Goal: Task Accomplishment & Management: Manage account settings

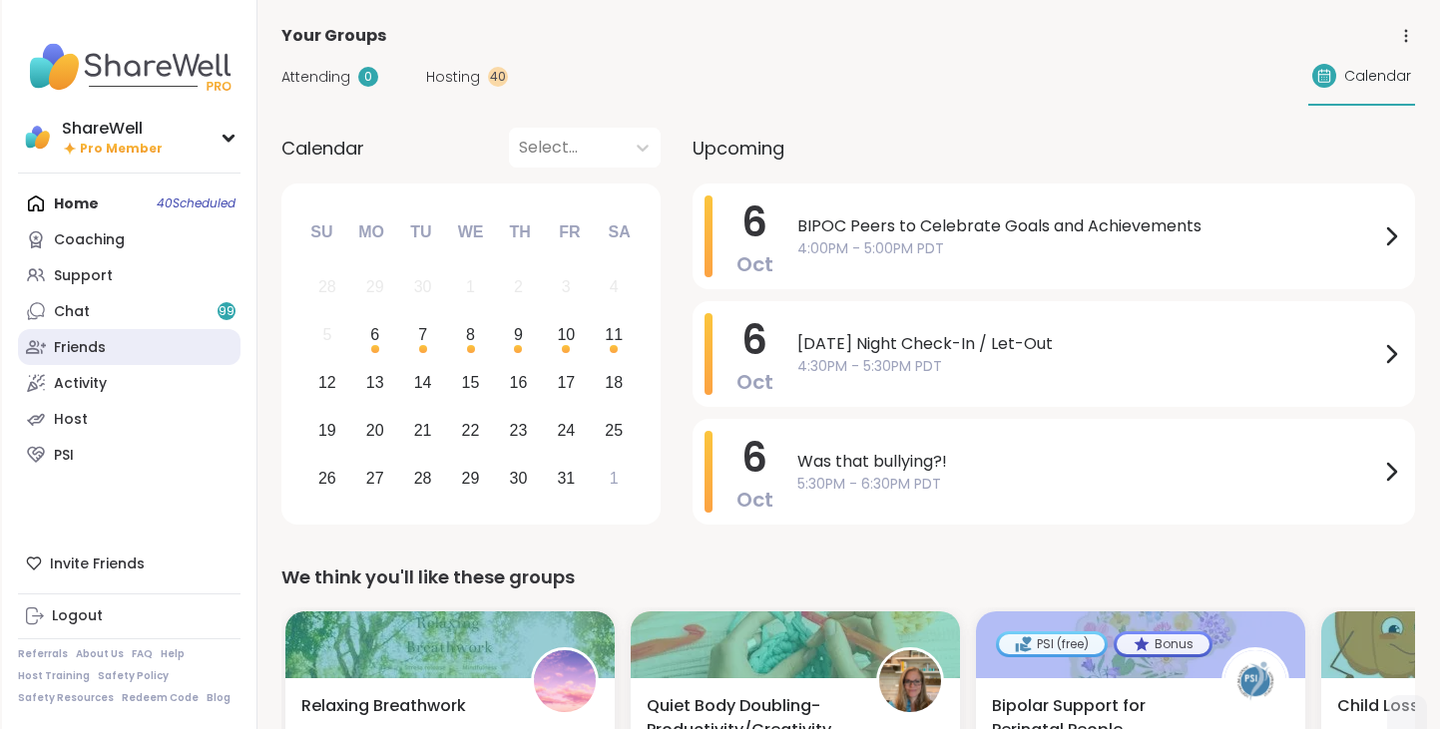
click at [88, 350] on div "Friends" at bounding box center [80, 348] width 52 height 20
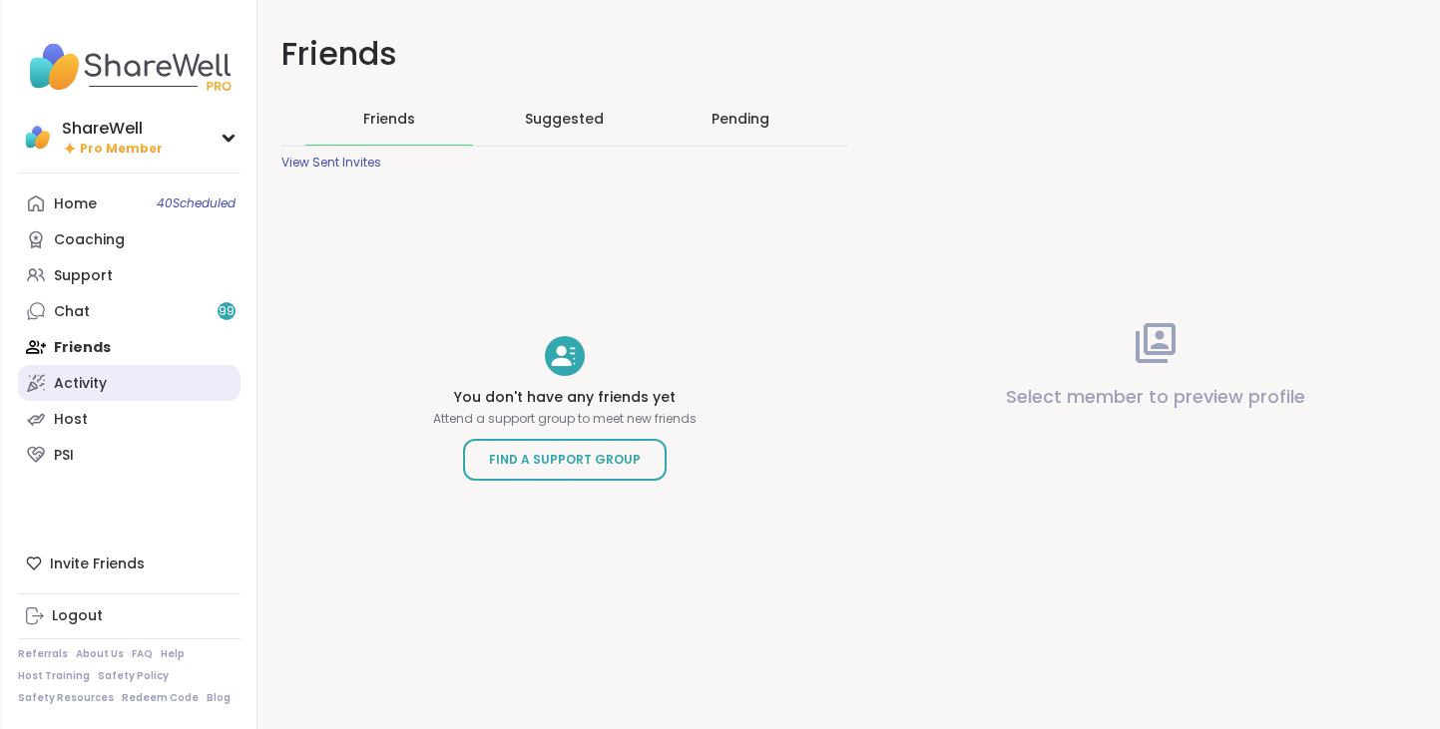
click at [87, 387] on div "Activity" at bounding box center [80, 384] width 53 height 20
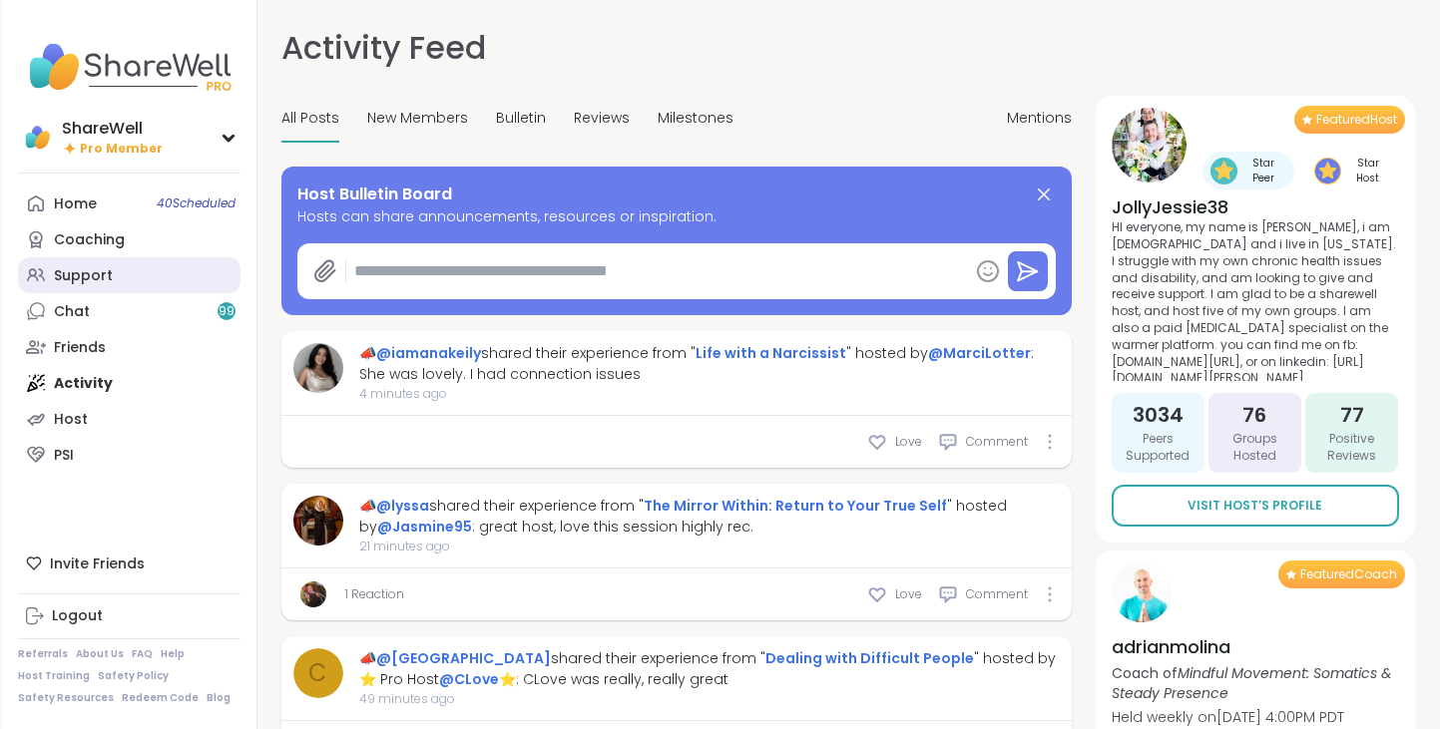
click at [157, 283] on link "Support" at bounding box center [129, 275] width 222 height 36
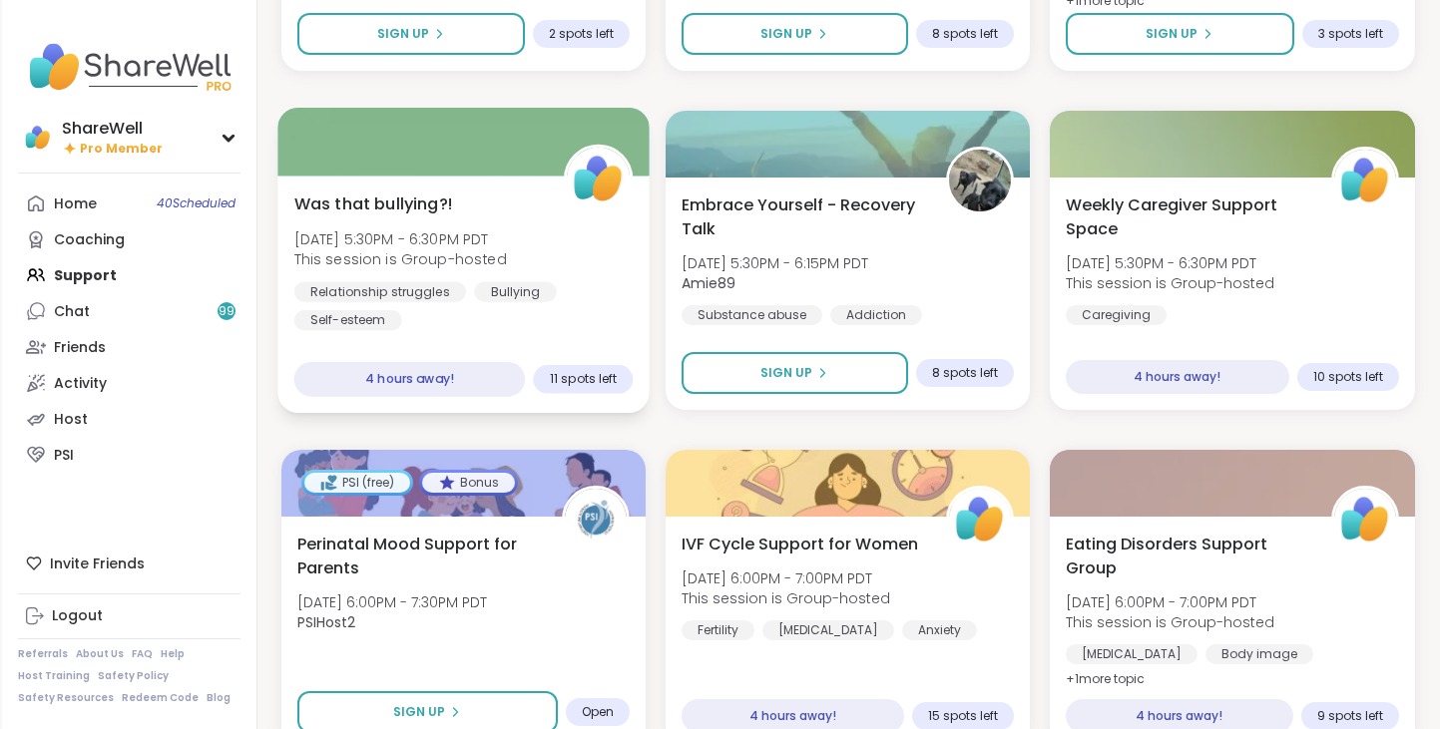
scroll to position [2542, 0]
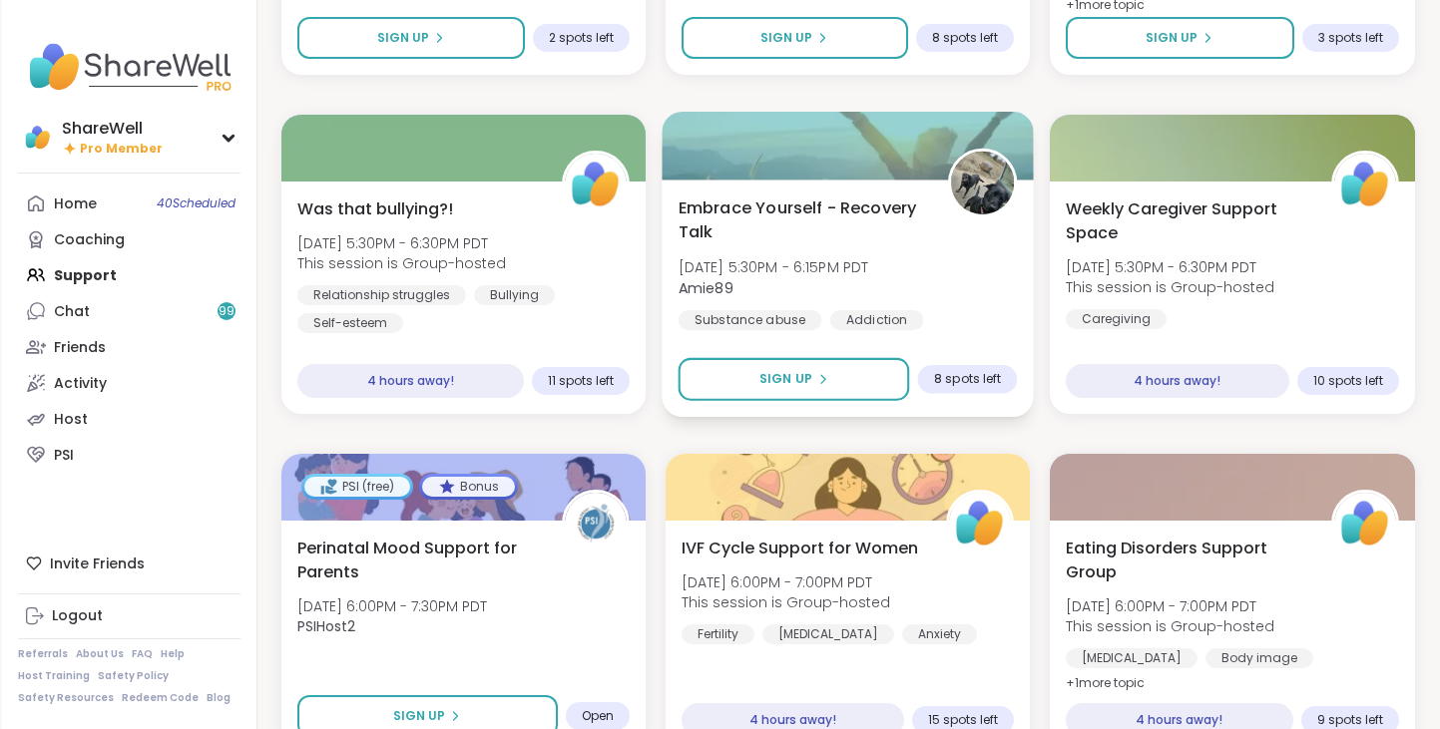
click at [720, 246] on div "Embrace Yourself - Recovery Talk [DATE] 5:30PM - 6:15PM PDT Amie89 Substance ab…" at bounding box center [846, 277] width 339 height 163
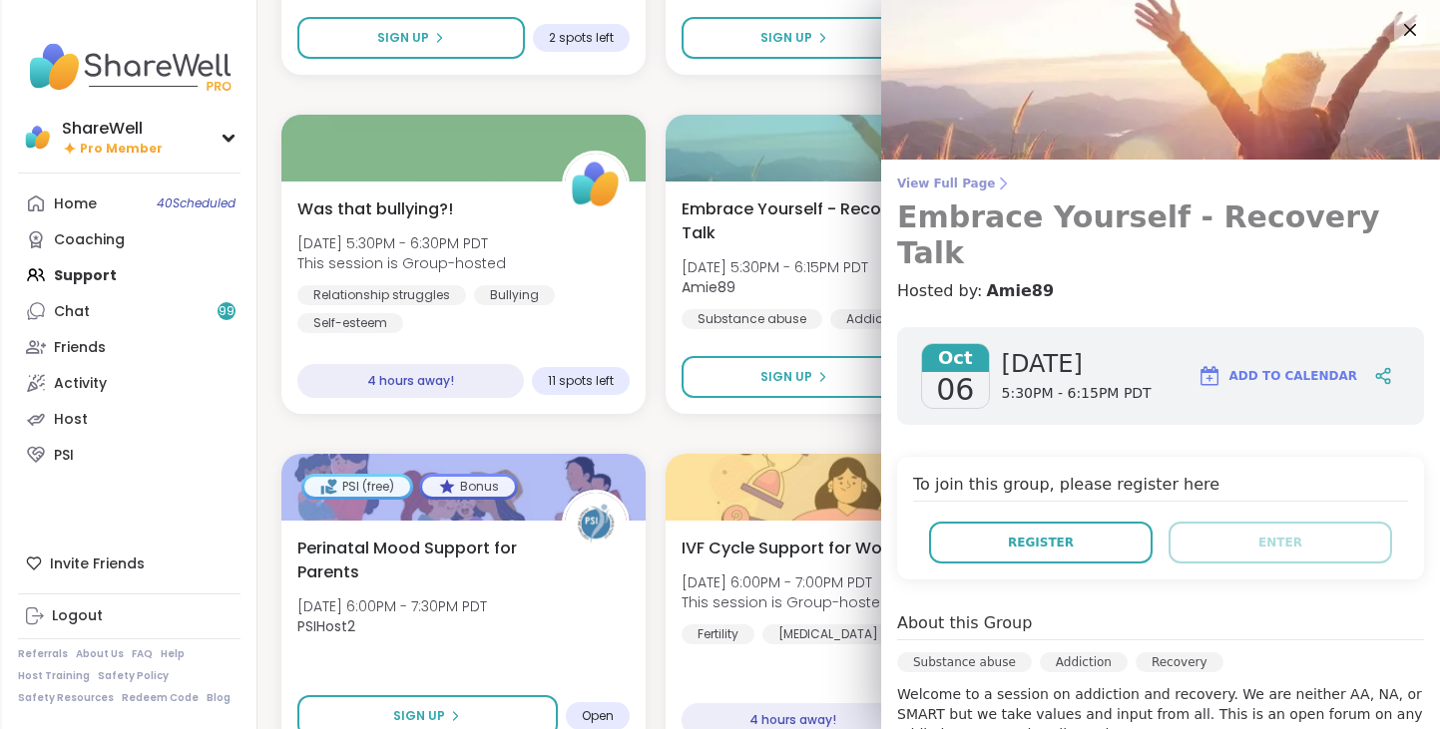
click at [930, 180] on span "View Full Page" at bounding box center [1160, 184] width 527 height 16
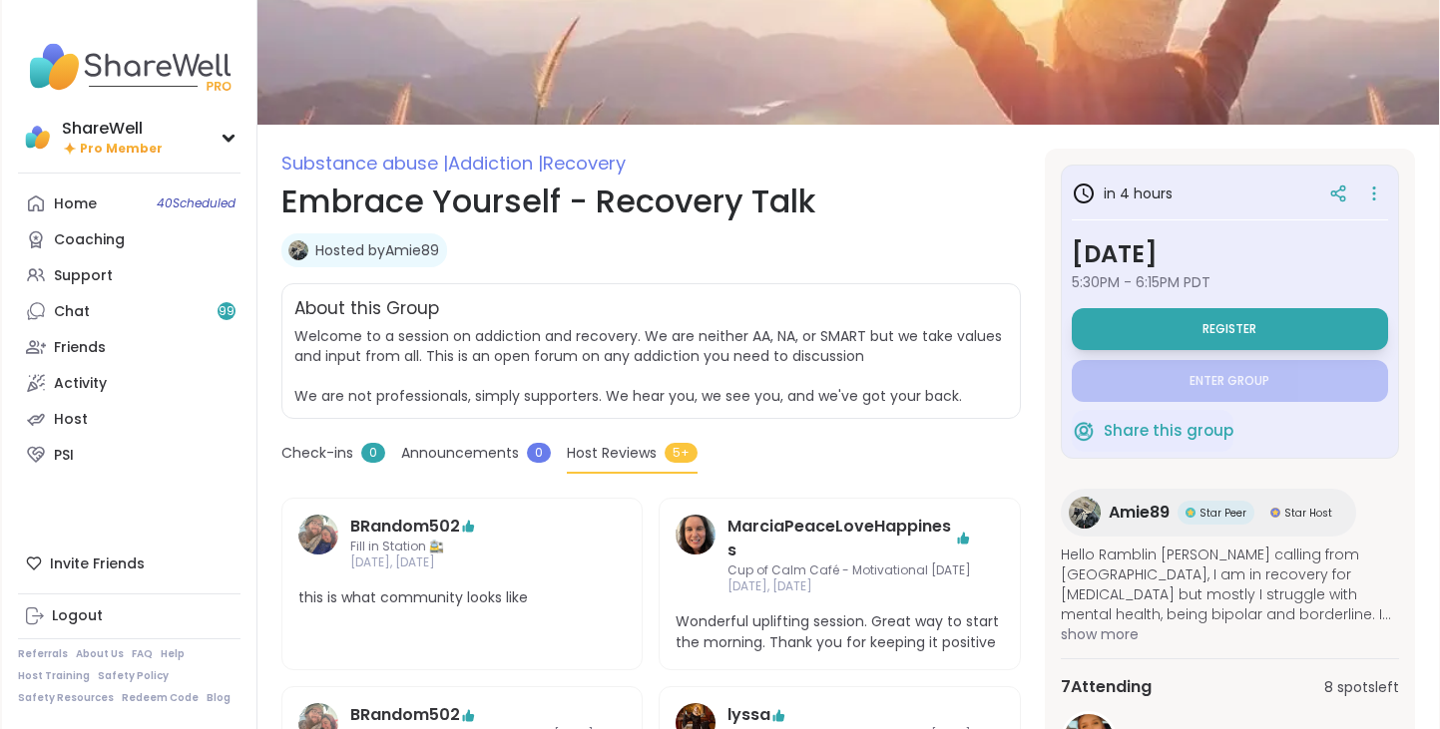
scroll to position [77, 0]
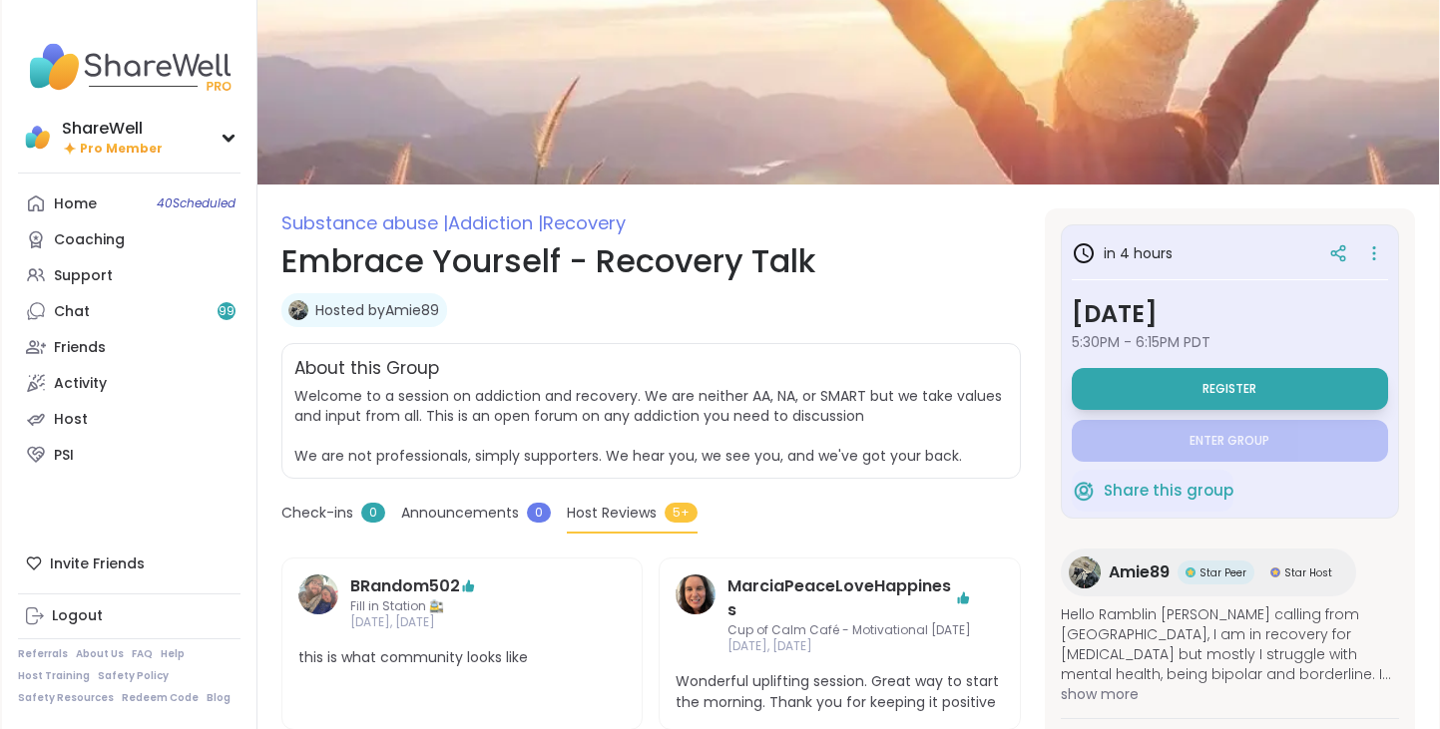
click at [380, 315] on link "Hosted by Amie89" at bounding box center [377, 310] width 124 height 20
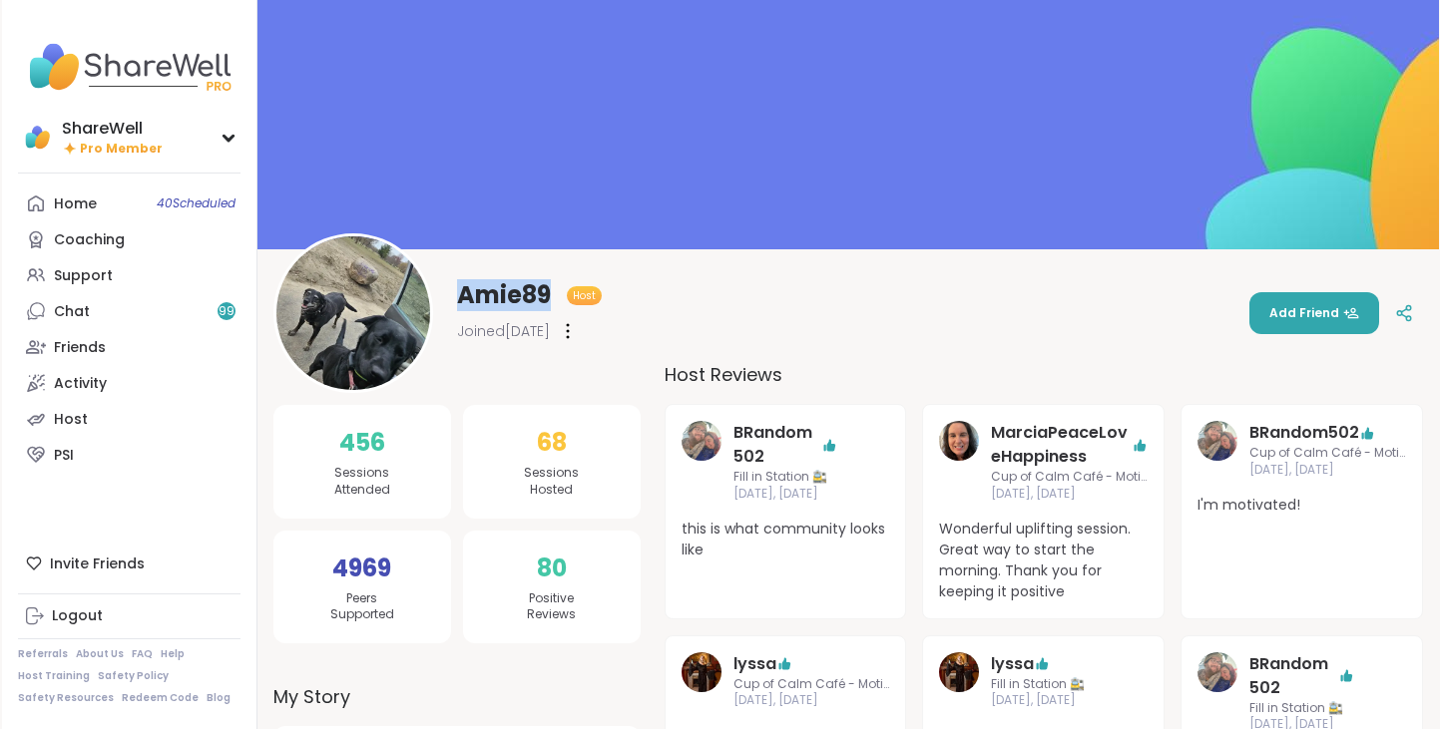
drag, startPoint x: 460, startPoint y: 296, endPoint x: 549, endPoint y: 296, distance: 88.8
click at [549, 296] on span "Amie89" at bounding box center [504, 295] width 94 height 32
copy span "Amie89"
click at [1418, 320] on div at bounding box center [1405, 313] width 36 height 36
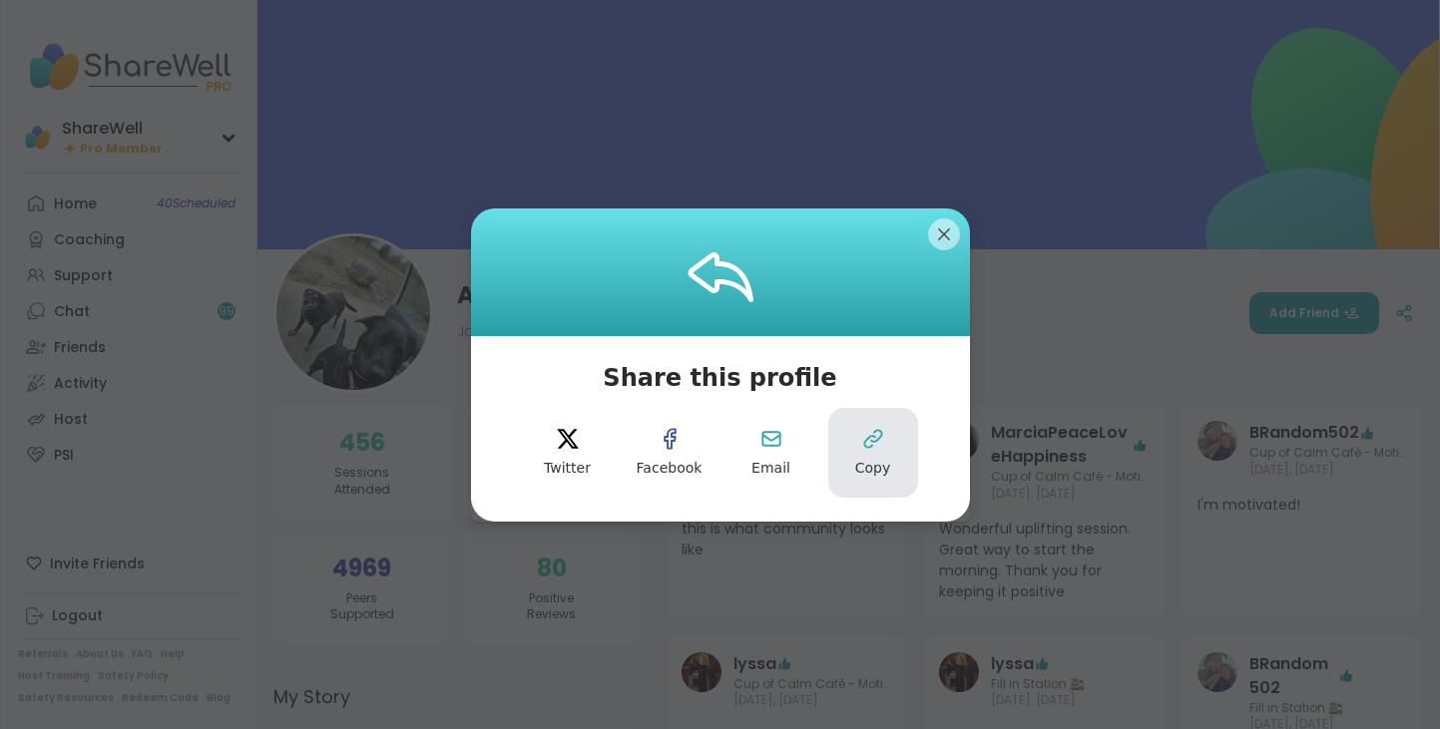
click at [895, 444] on button "Copy" at bounding box center [873, 453] width 90 height 90
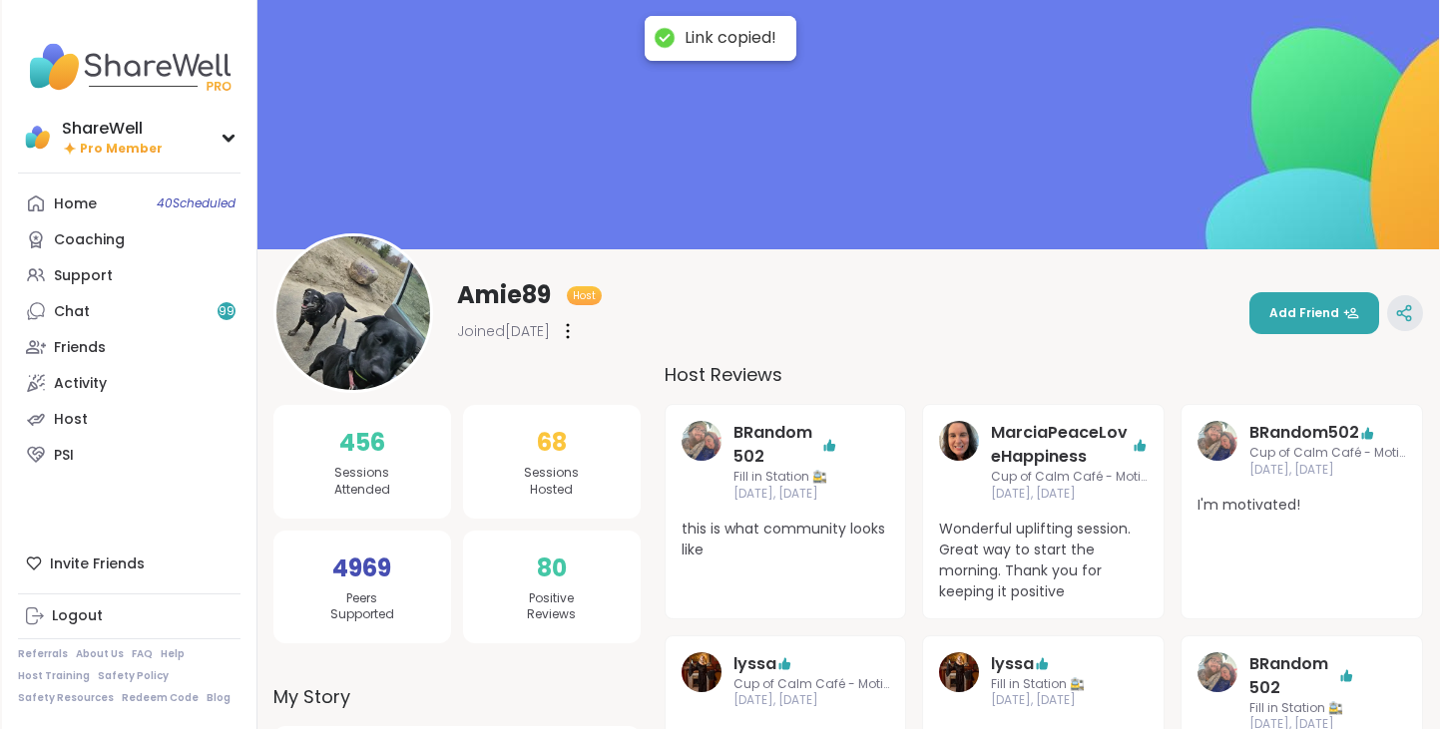
click at [1393, 319] on div at bounding box center [1405, 313] width 36 height 36
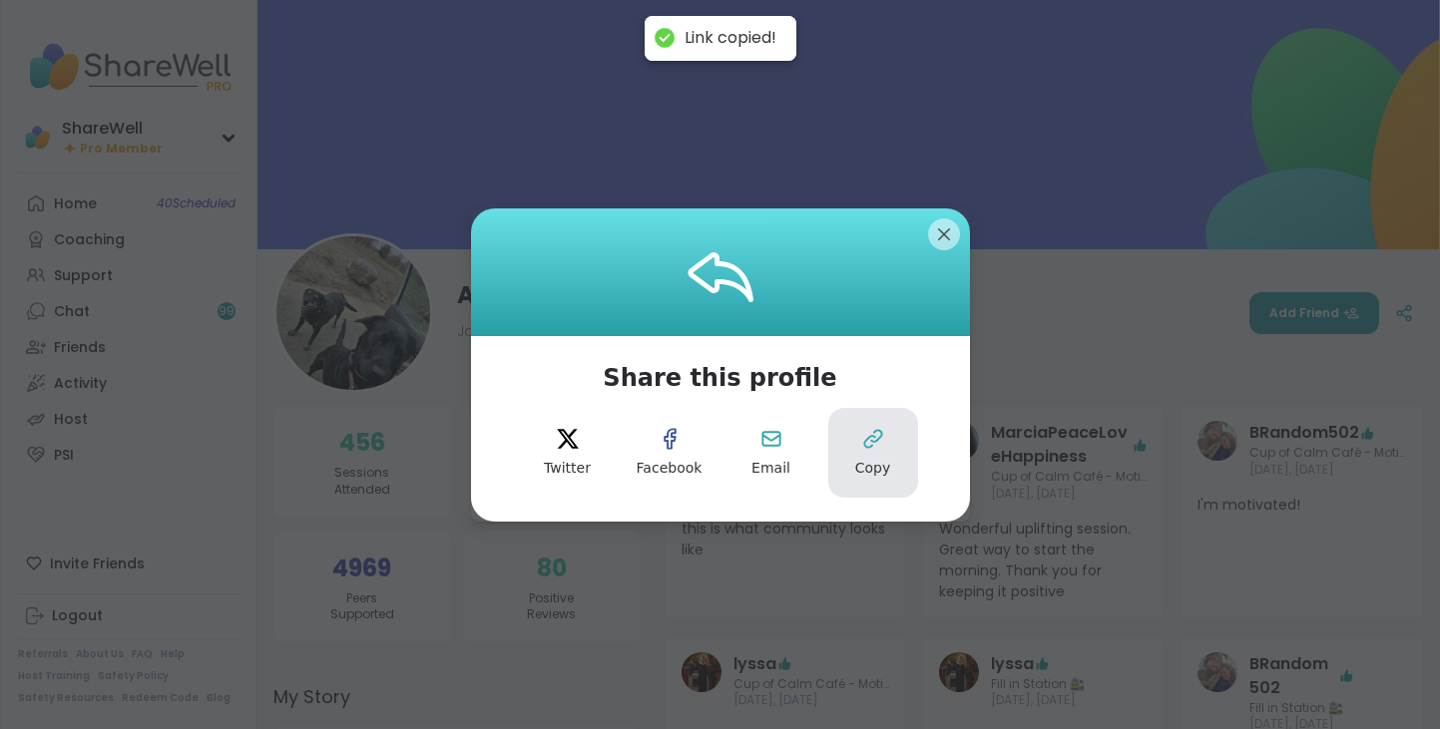
click at [887, 451] on button "Copy" at bounding box center [873, 453] width 90 height 90
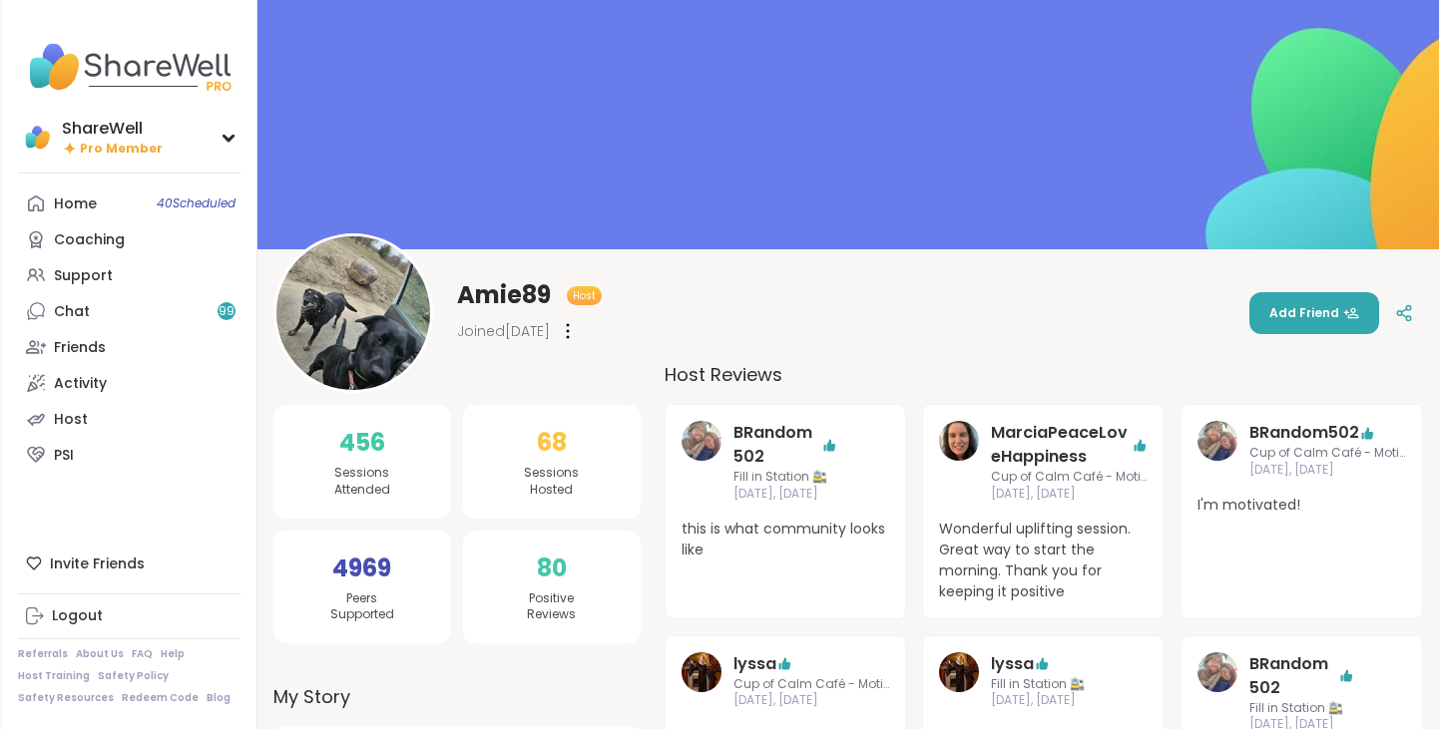
click at [578, 327] on div "Joined Aug 2025" at bounding box center [529, 331] width 145 height 32
click at [570, 329] on icon at bounding box center [568, 331] width 4 height 16
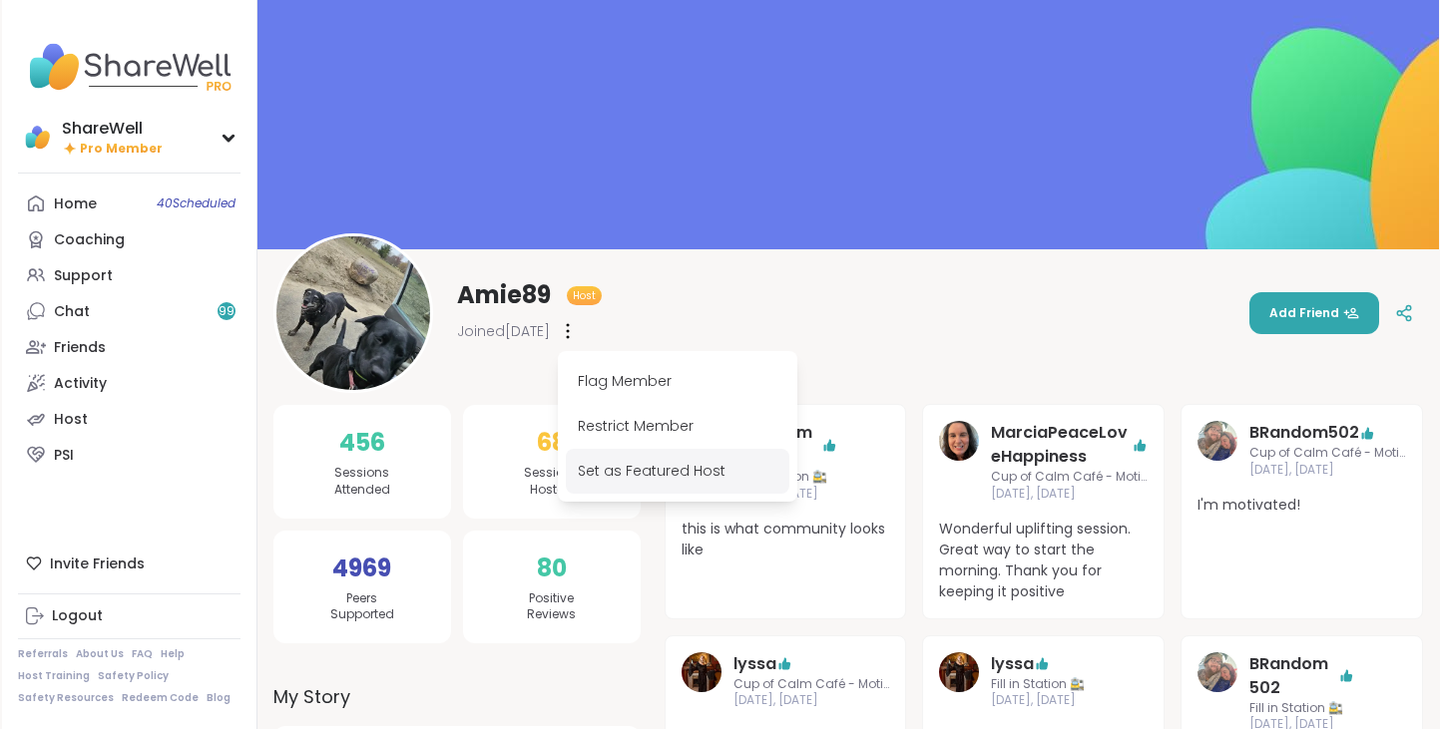
click at [629, 477] on div "Set as Featured Host" at bounding box center [677, 471] width 223 height 45
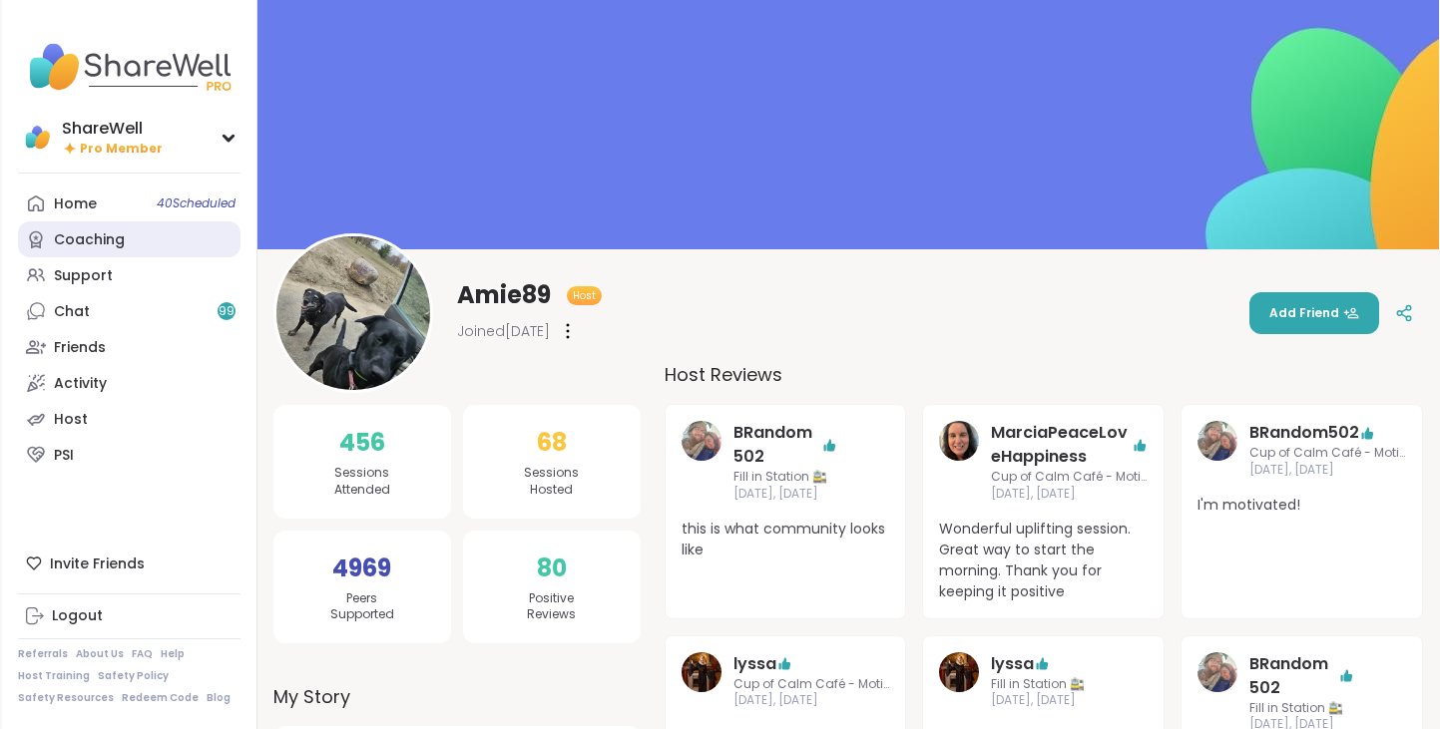
click at [168, 241] on link "Coaching" at bounding box center [129, 239] width 222 height 36
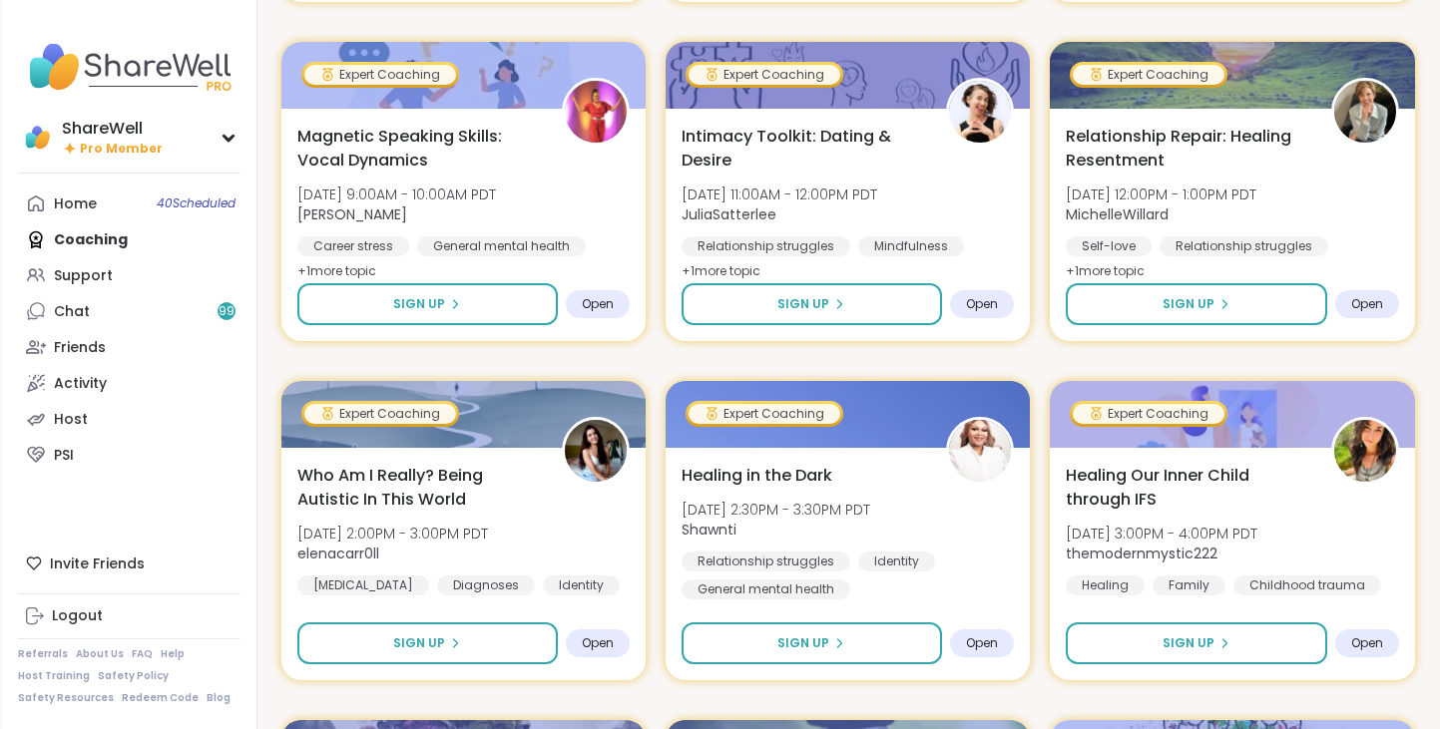
scroll to position [1295, 0]
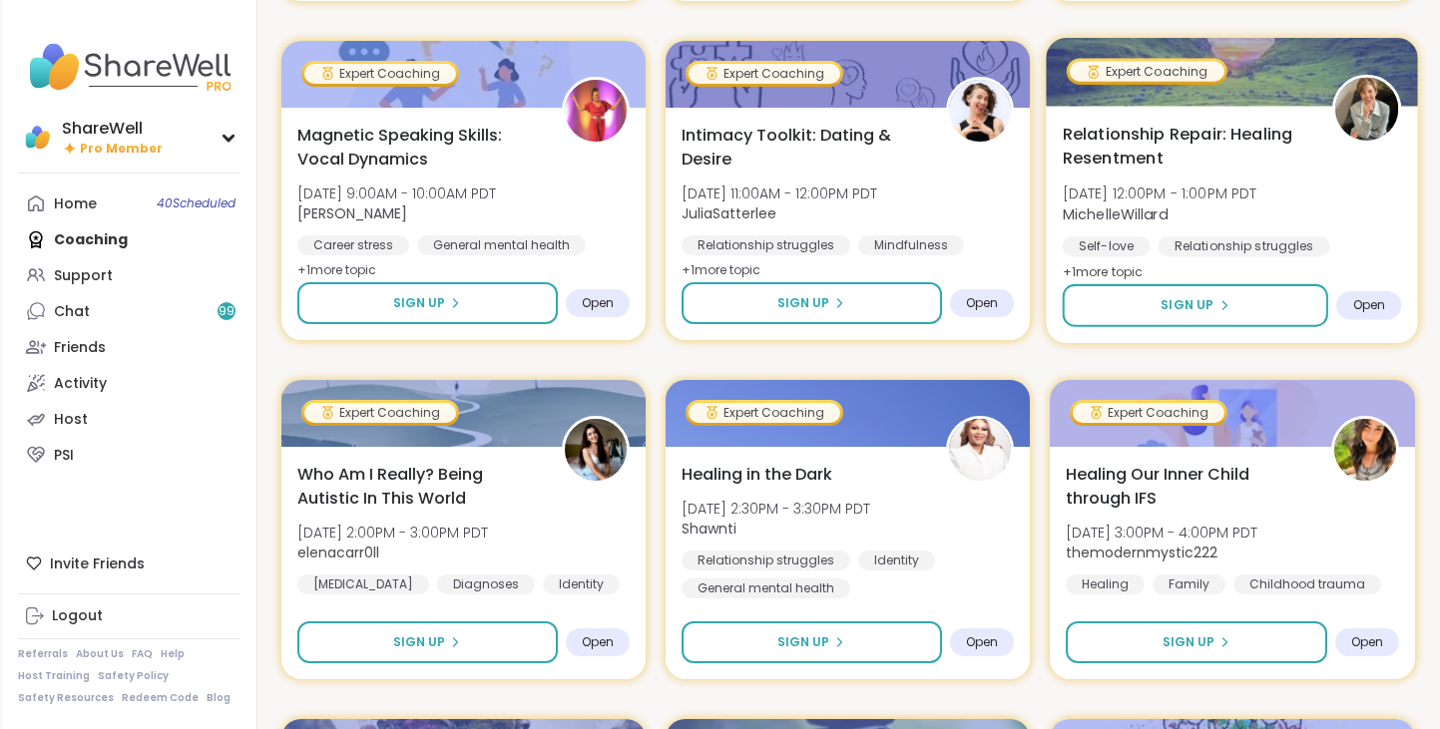
click at [1224, 222] on span "MichelleWillard" at bounding box center [1159, 214] width 195 height 20
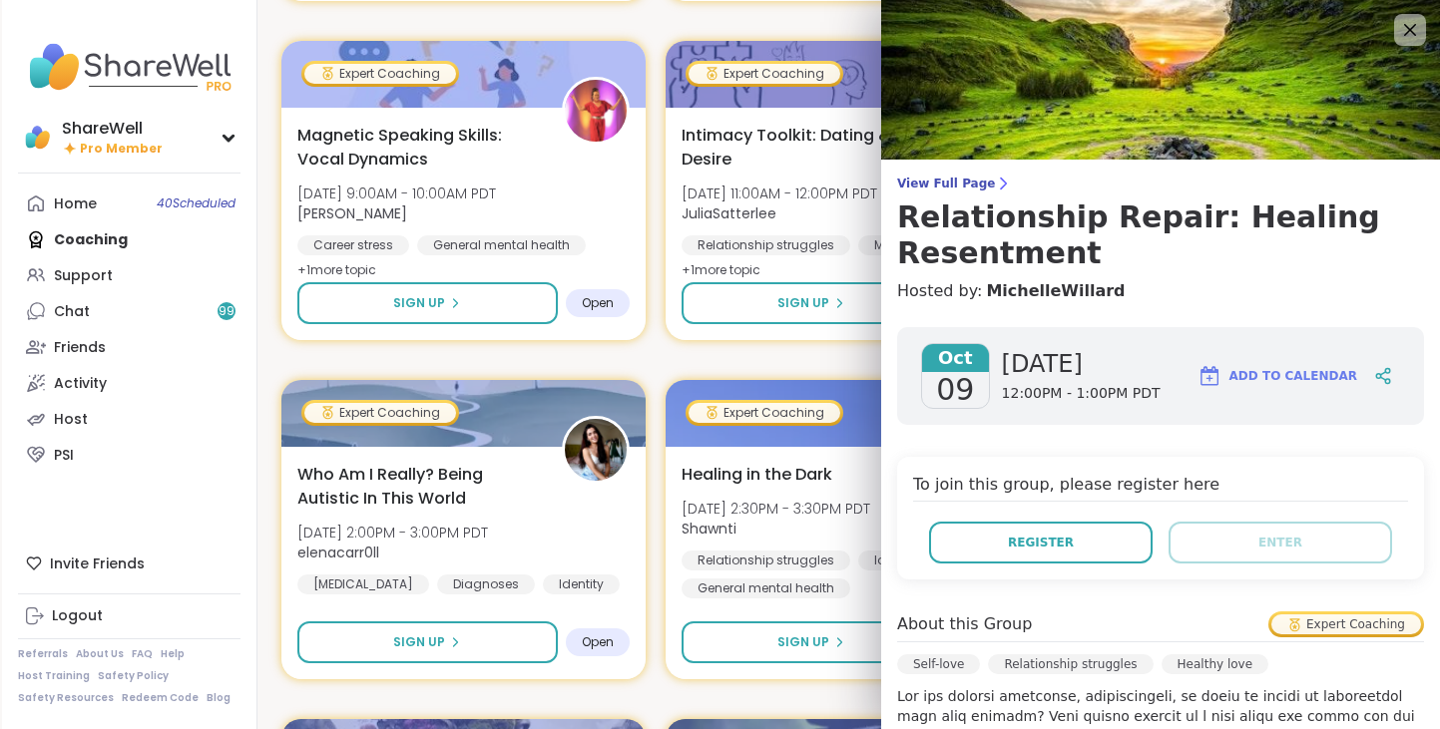
click at [962, 171] on div "View Full Page Relationship Repair: Healing Resentment Hosted by: MichelleWilla…" at bounding box center [1160, 643] width 559 height 1287
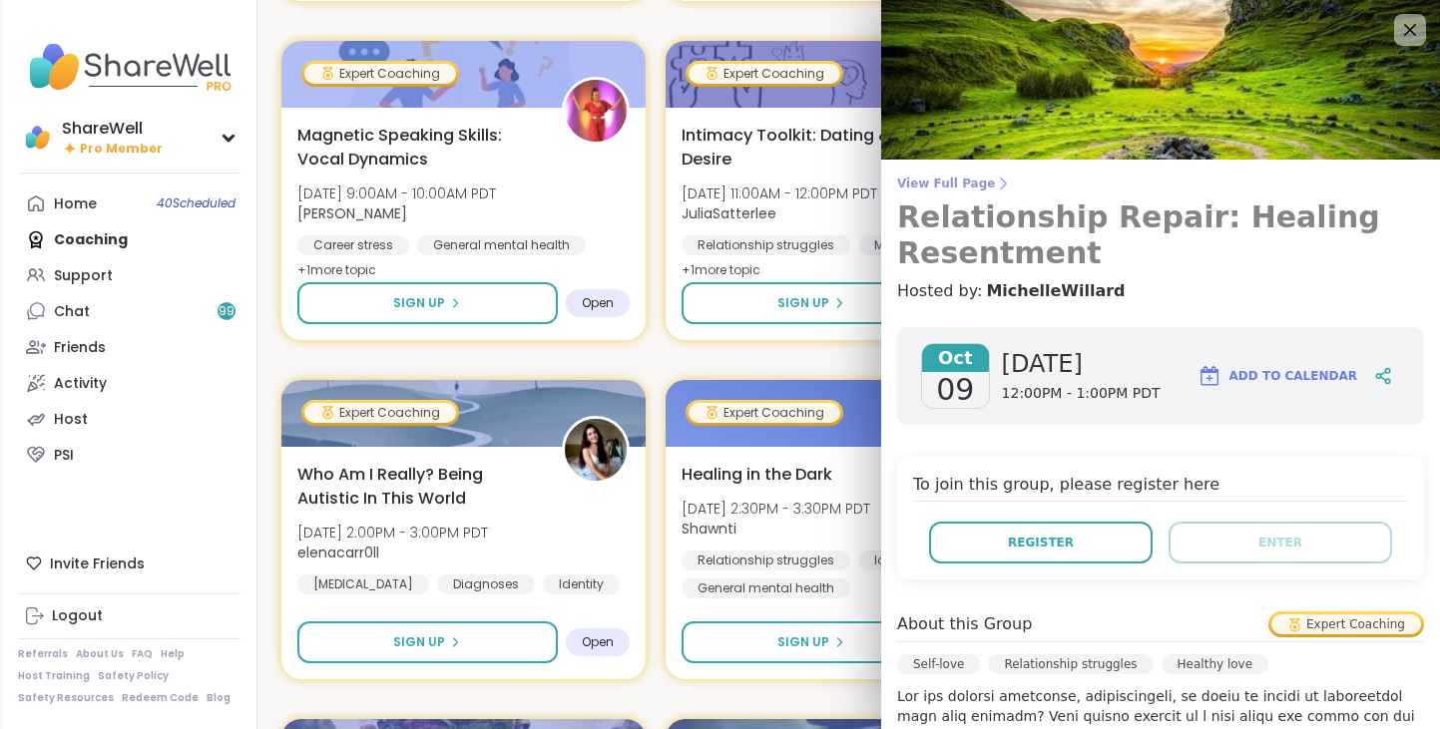
click at [962, 197] on link "View Full Page Relationship Repair: Healing Resentment" at bounding box center [1160, 224] width 527 height 96
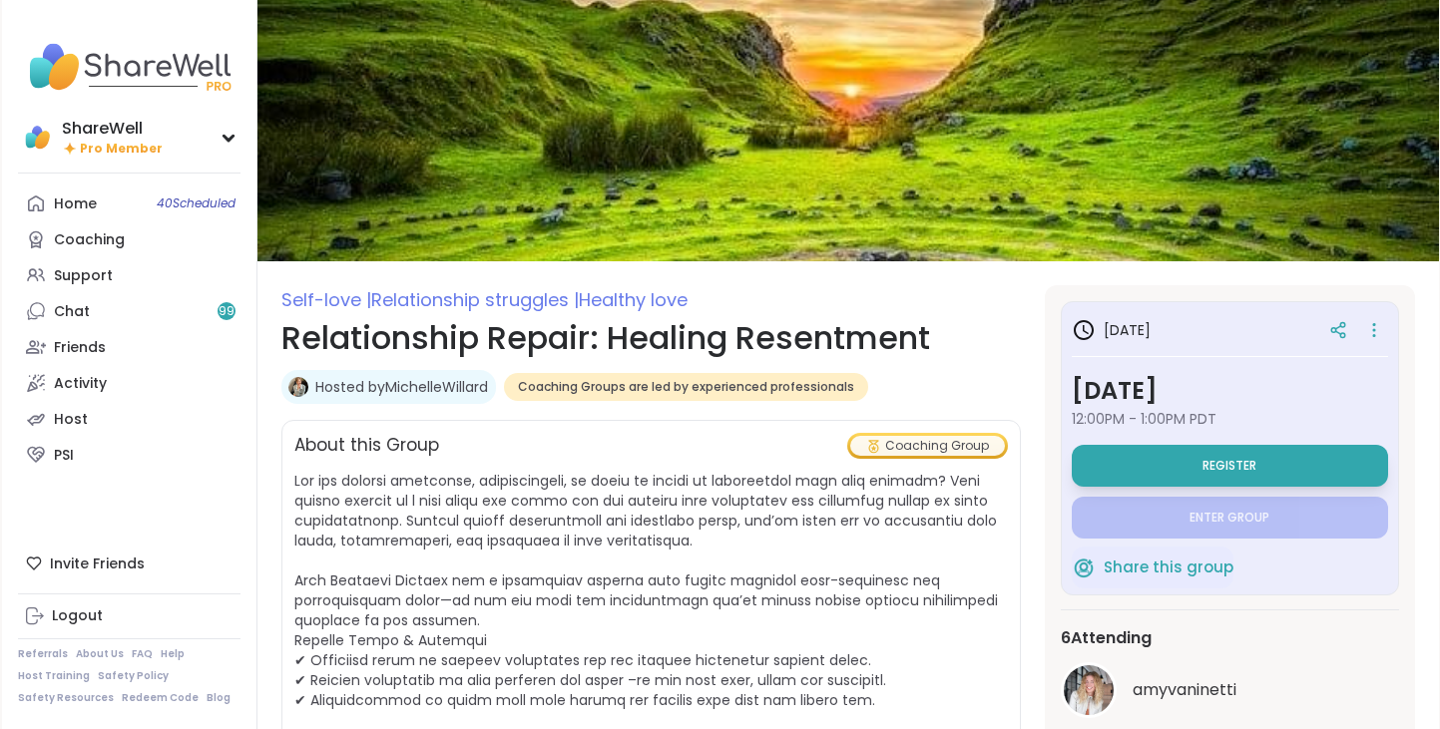
click at [327, 389] on link "Hosted by MichelleWillard" at bounding box center [401, 387] width 173 height 20
click at [1369, 331] on icon at bounding box center [1374, 330] width 20 height 28
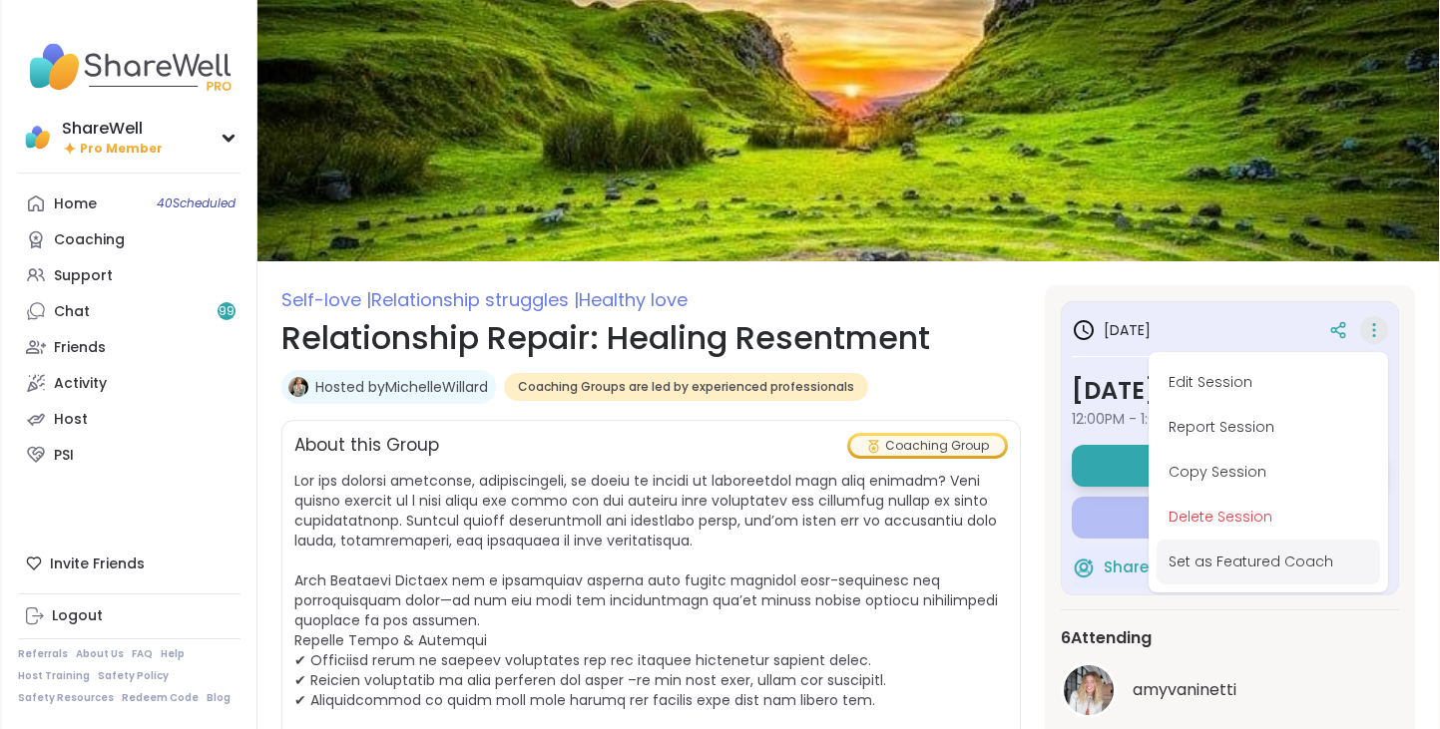
click at [1288, 557] on button "Set as Featured Coach" at bounding box center [1267, 562] width 223 height 45
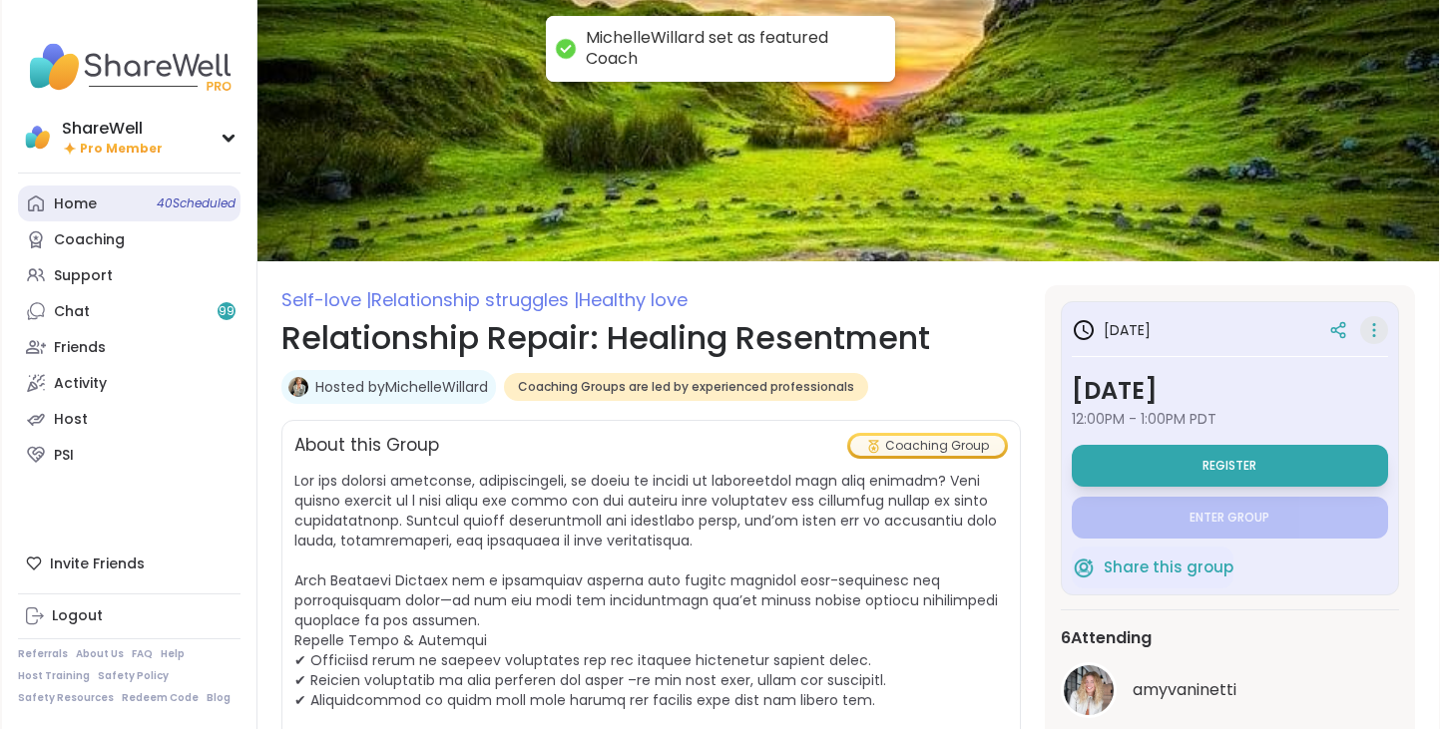
click at [148, 207] on link "Home 40 Scheduled" at bounding box center [129, 204] width 222 height 36
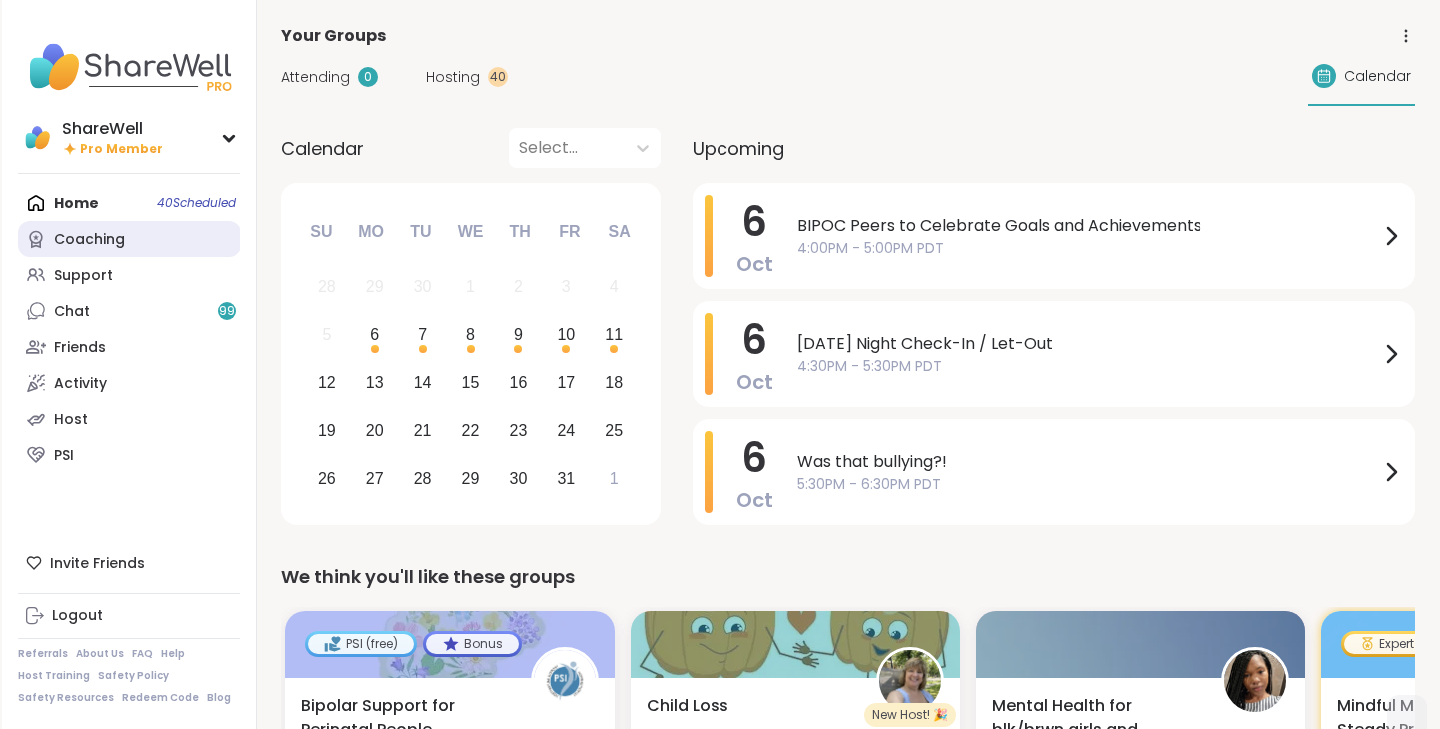
click at [178, 246] on link "Coaching" at bounding box center [129, 239] width 222 height 36
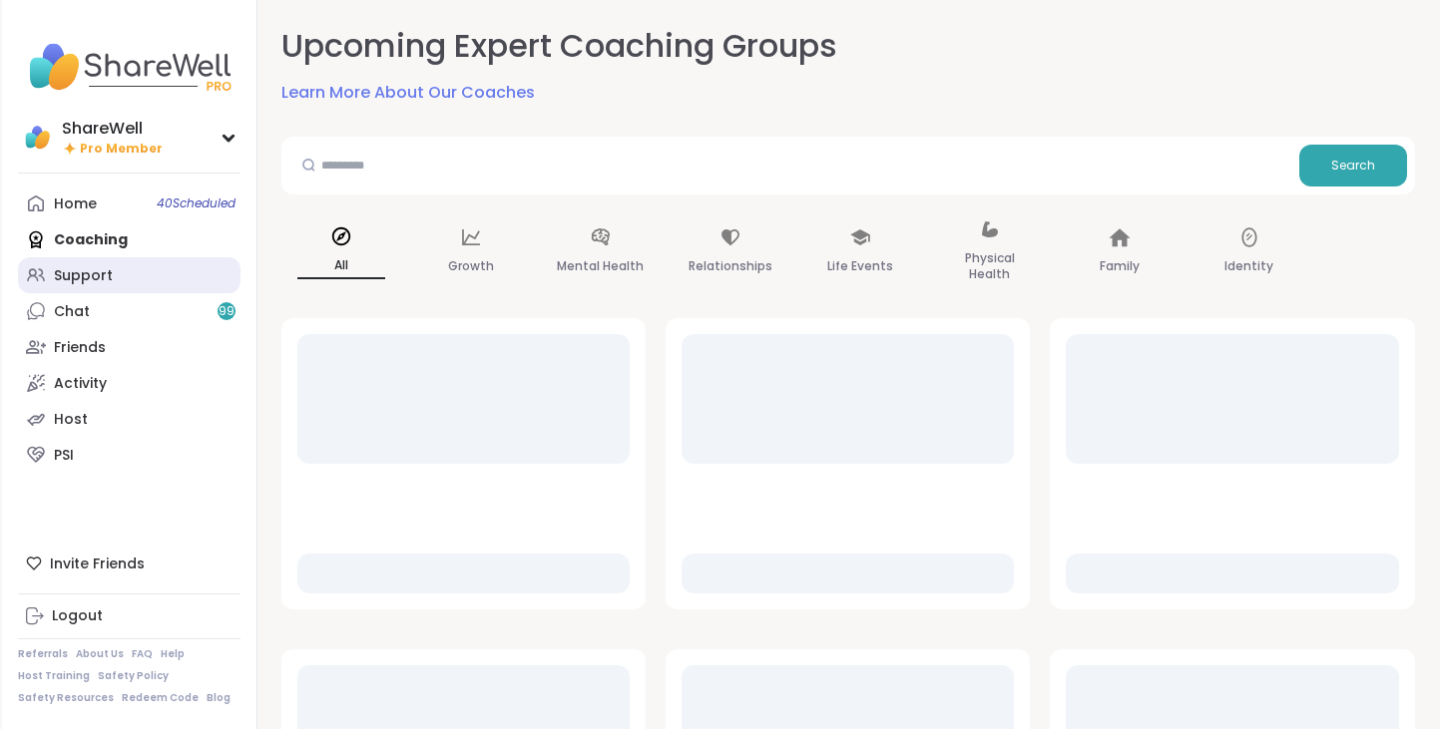
click at [160, 288] on link "Support" at bounding box center [129, 275] width 222 height 36
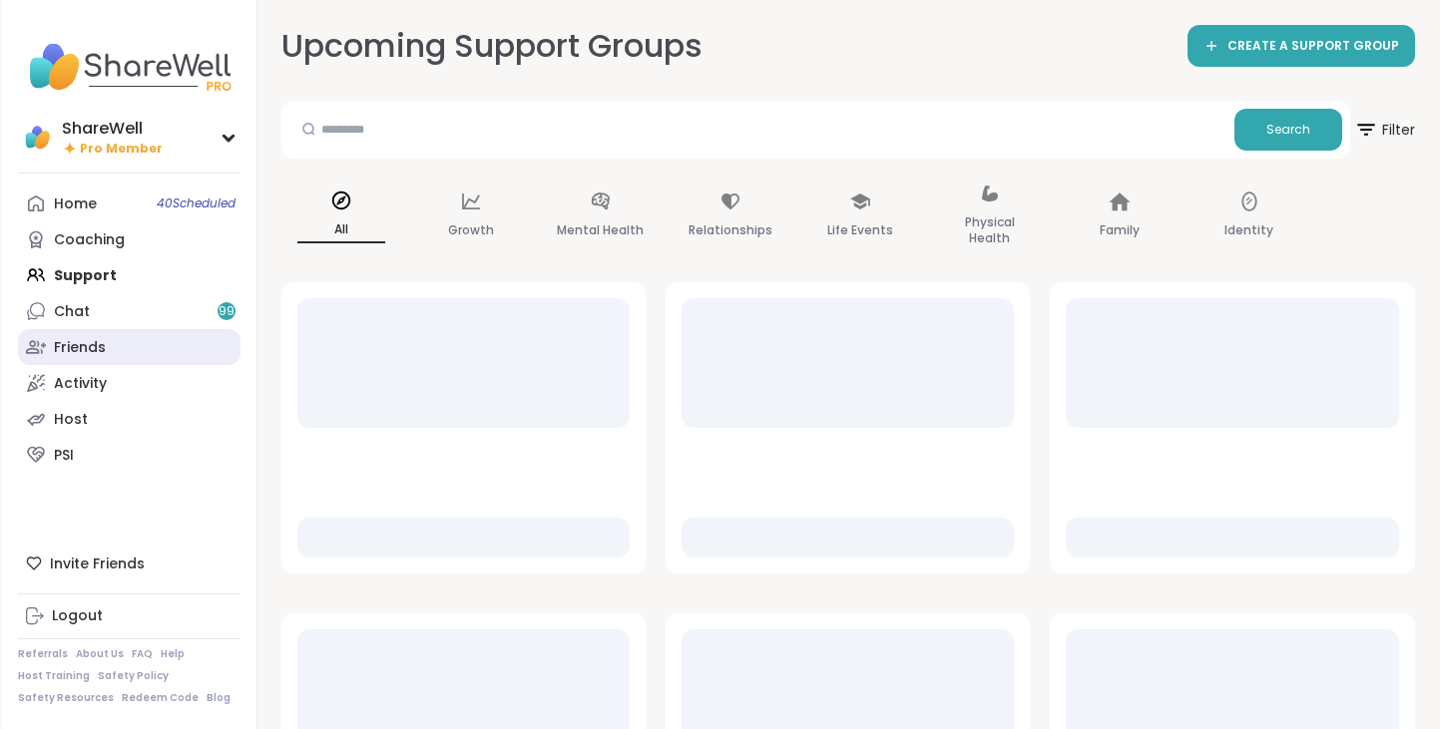
click at [125, 351] on link "Friends" at bounding box center [129, 347] width 222 height 36
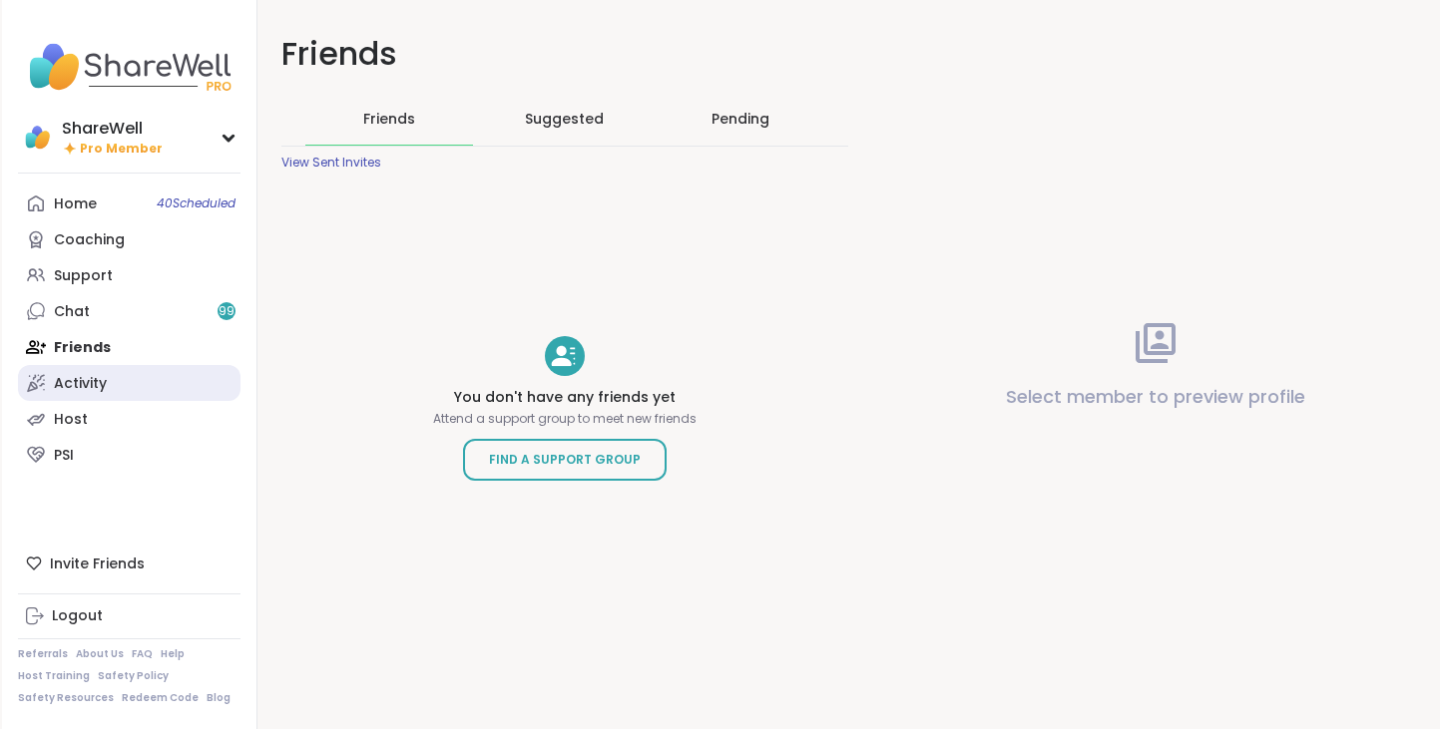
click at [120, 390] on link "Activity" at bounding box center [129, 383] width 222 height 36
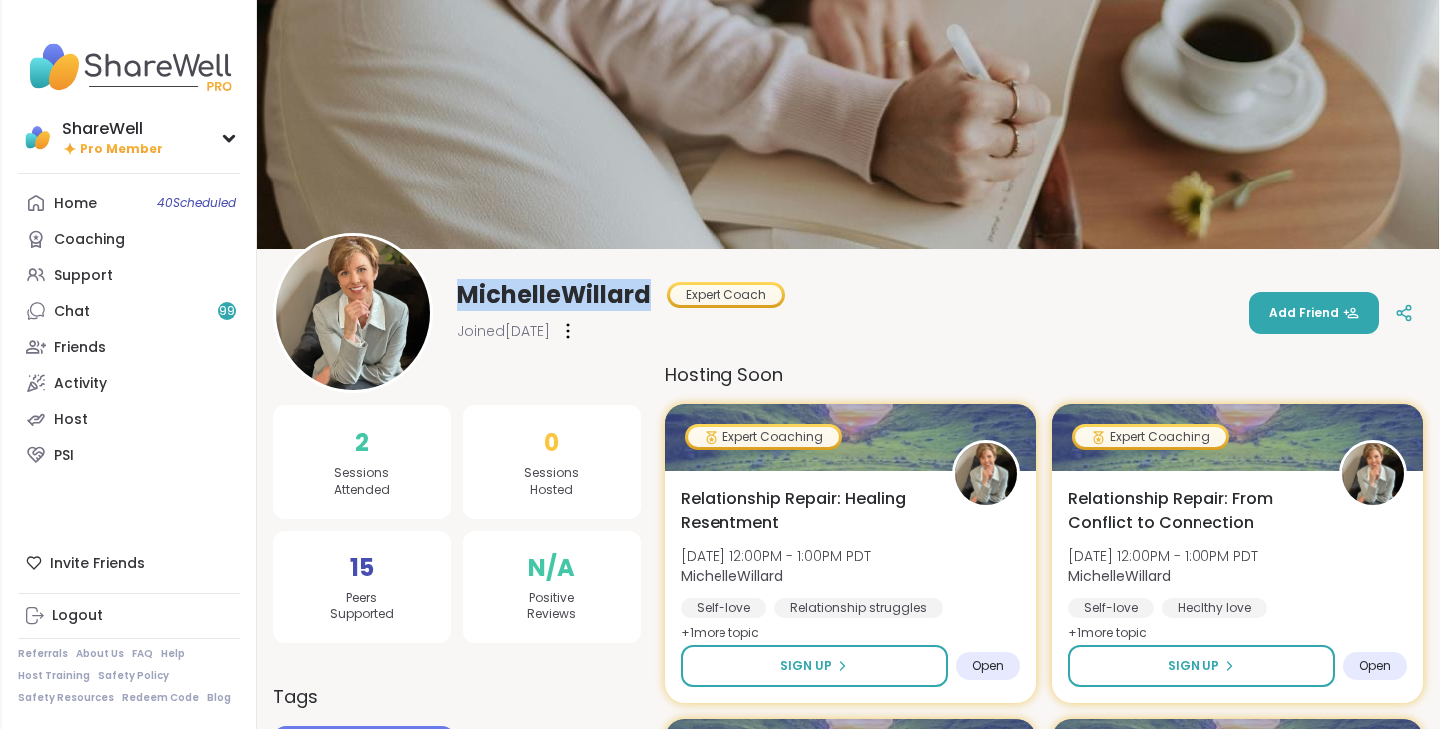
drag, startPoint x: 459, startPoint y: 298, endPoint x: 653, endPoint y: 297, distance: 194.5
click at [653, 297] on div "MichelleWillard Expert Coach" at bounding box center [621, 295] width 328 height 32
copy span "MichelleWillard"
click at [1064, 324] on div "MichelleWillard Expert Coach Joined Sep 2025 Add Friend" at bounding box center [847, 313] width 1149 height 160
click at [1389, 311] on div at bounding box center [1405, 313] width 36 height 36
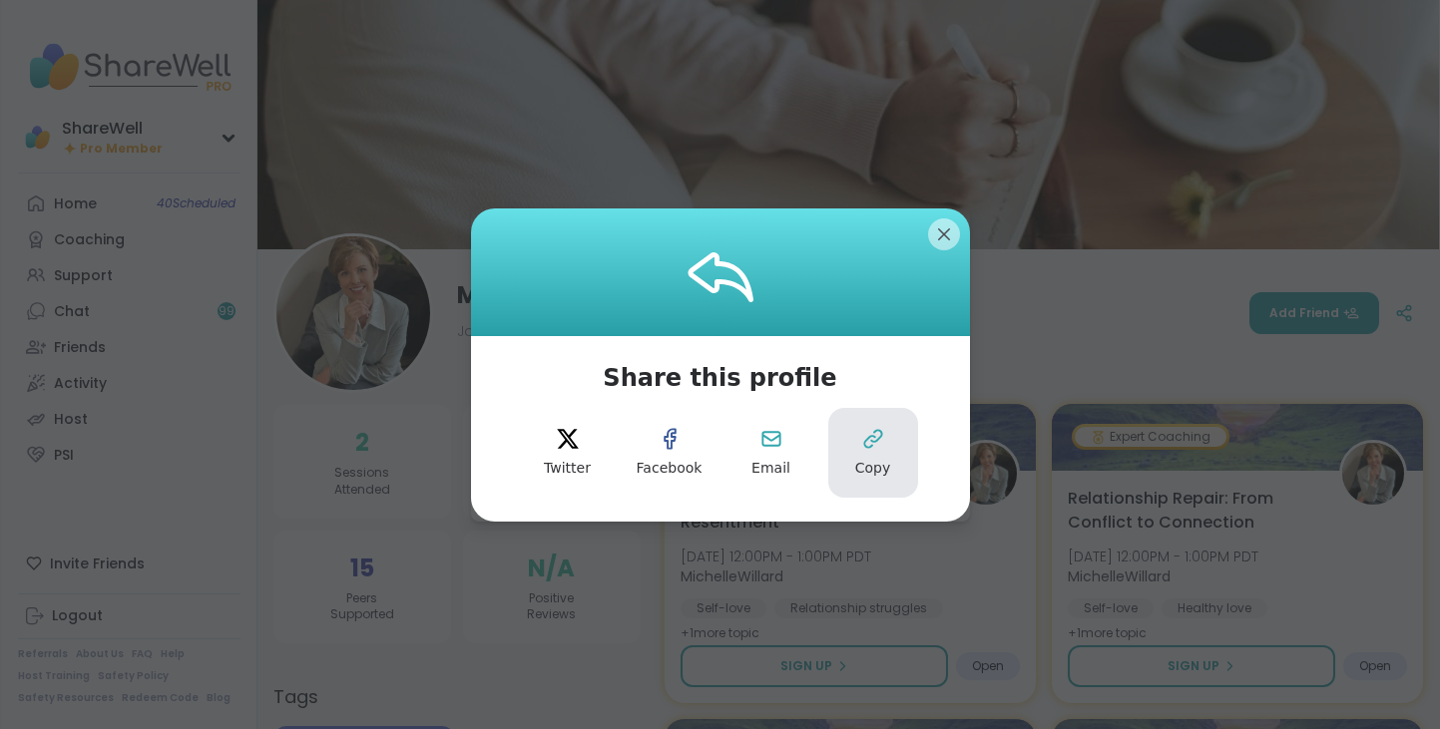
click at [887, 454] on button "Copy" at bounding box center [873, 453] width 90 height 90
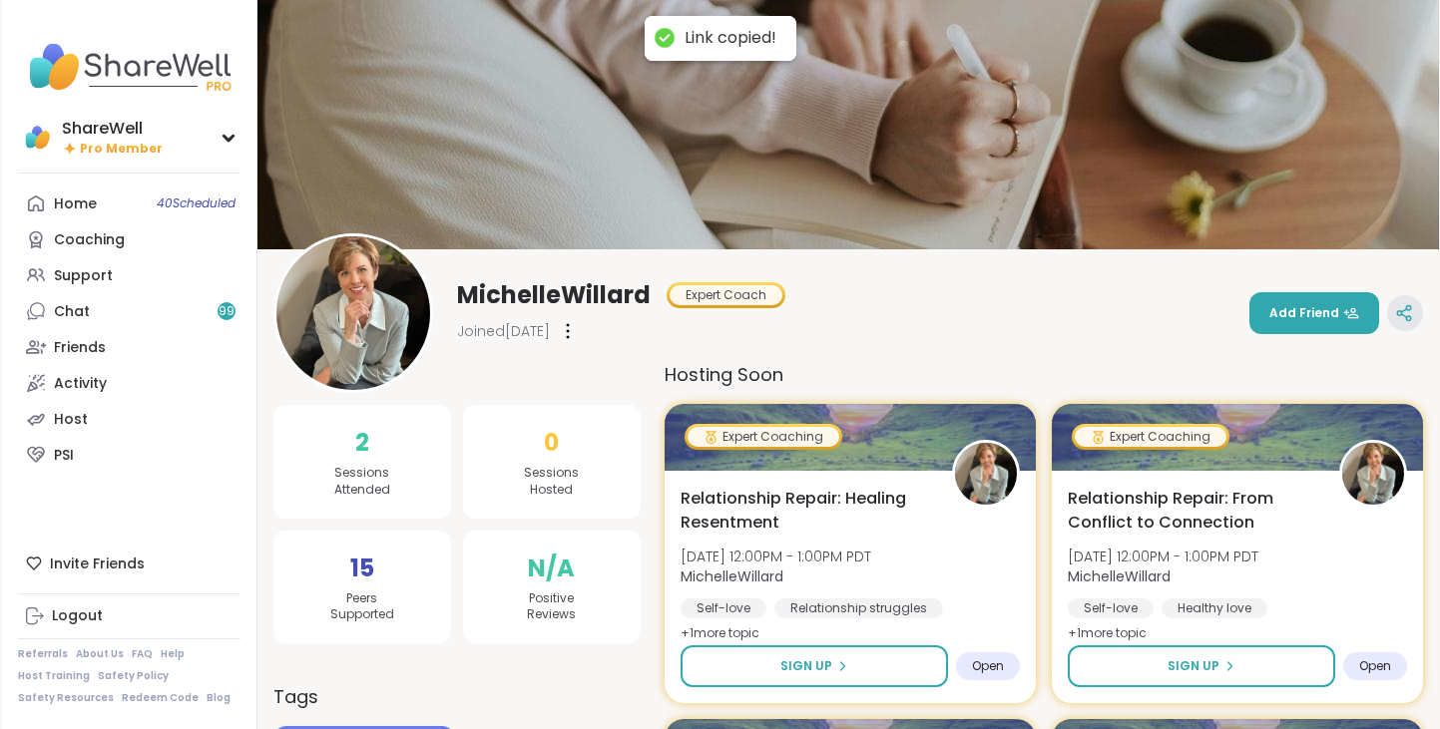
click at [1409, 315] on icon at bounding box center [1404, 313] width 18 height 18
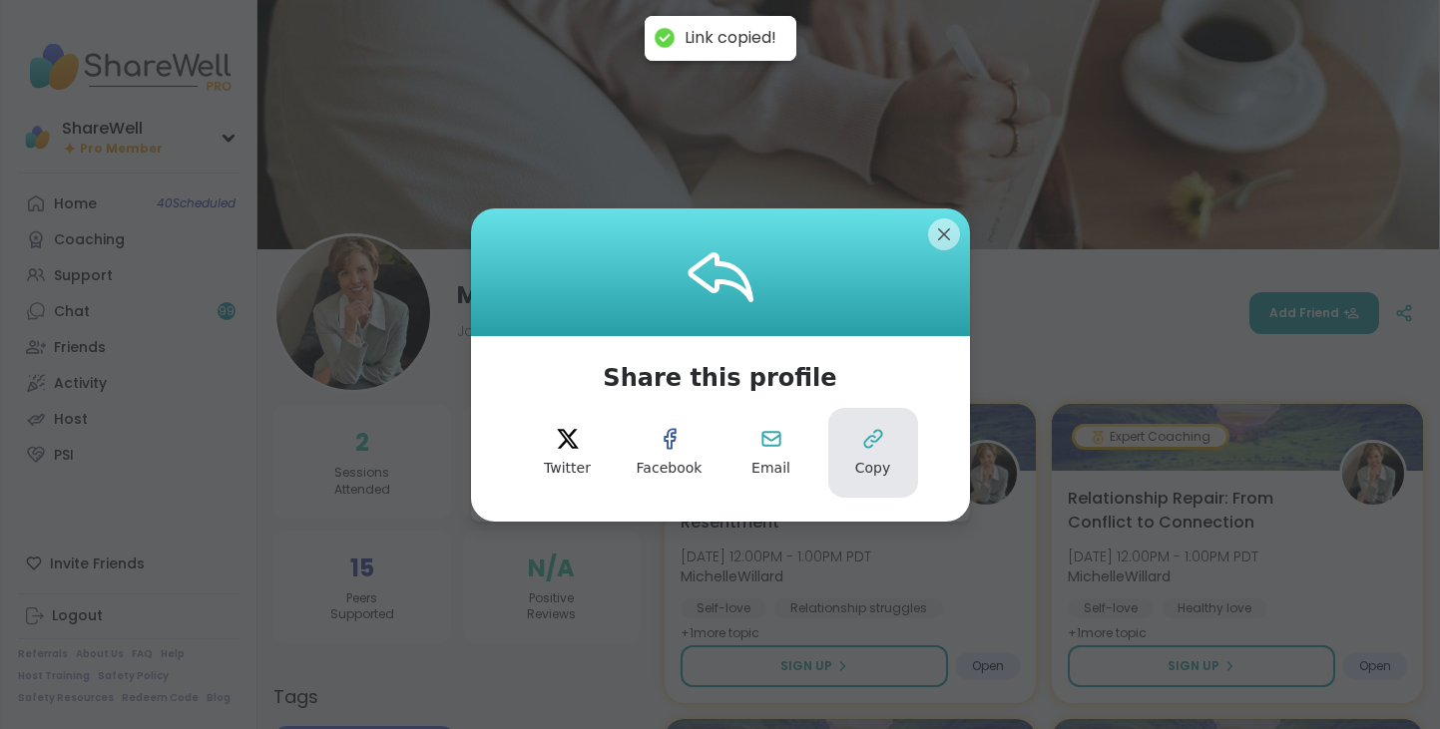
click at [881, 443] on icon at bounding box center [873, 439] width 24 height 24
